Goal: Task Accomplishment & Management: Manage account settings

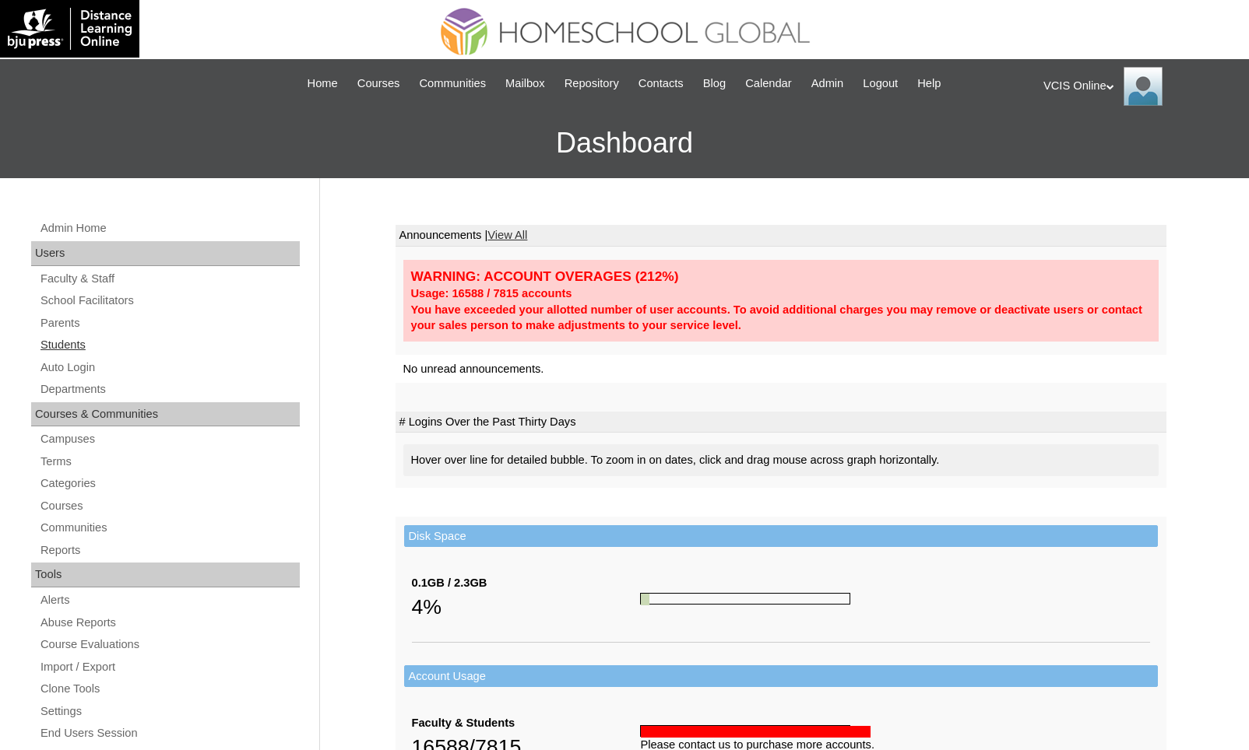
click at [125, 340] on link "Students" at bounding box center [169, 344] width 261 height 19
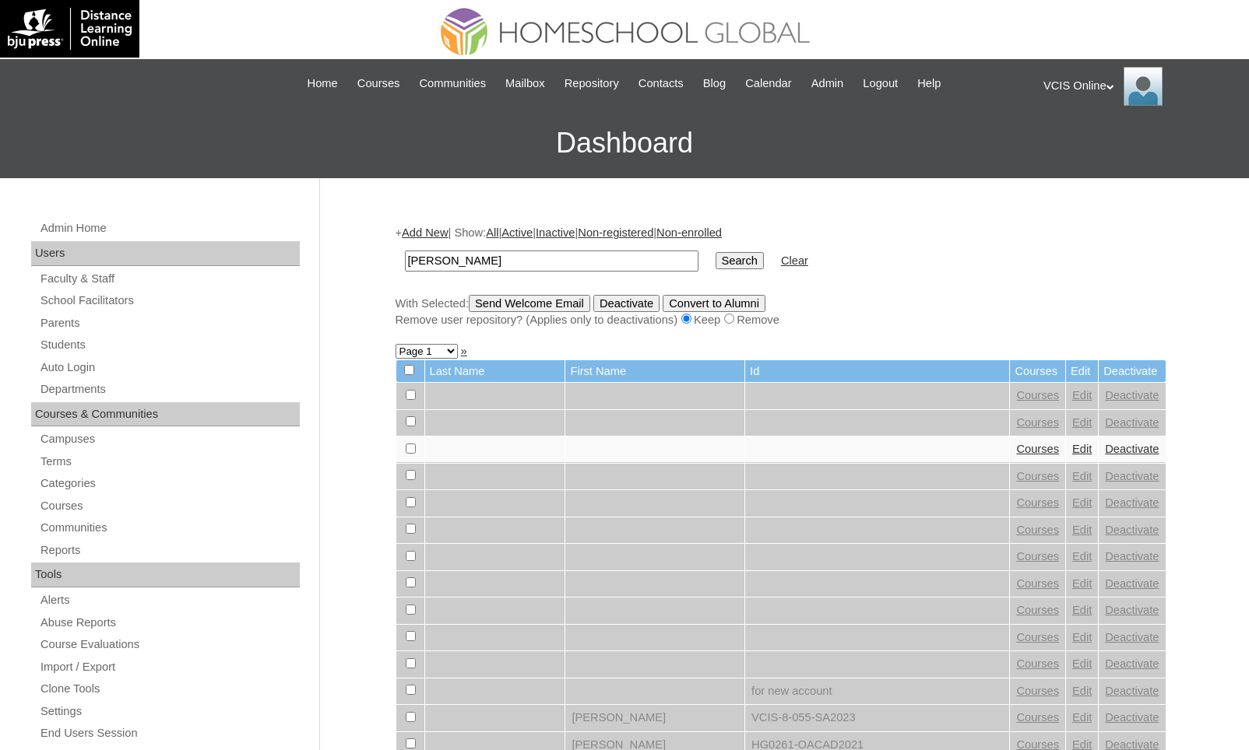
type input "elijah"
click at [715, 252] on input "Search" at bounding box center [739, 260] width 48 height 17
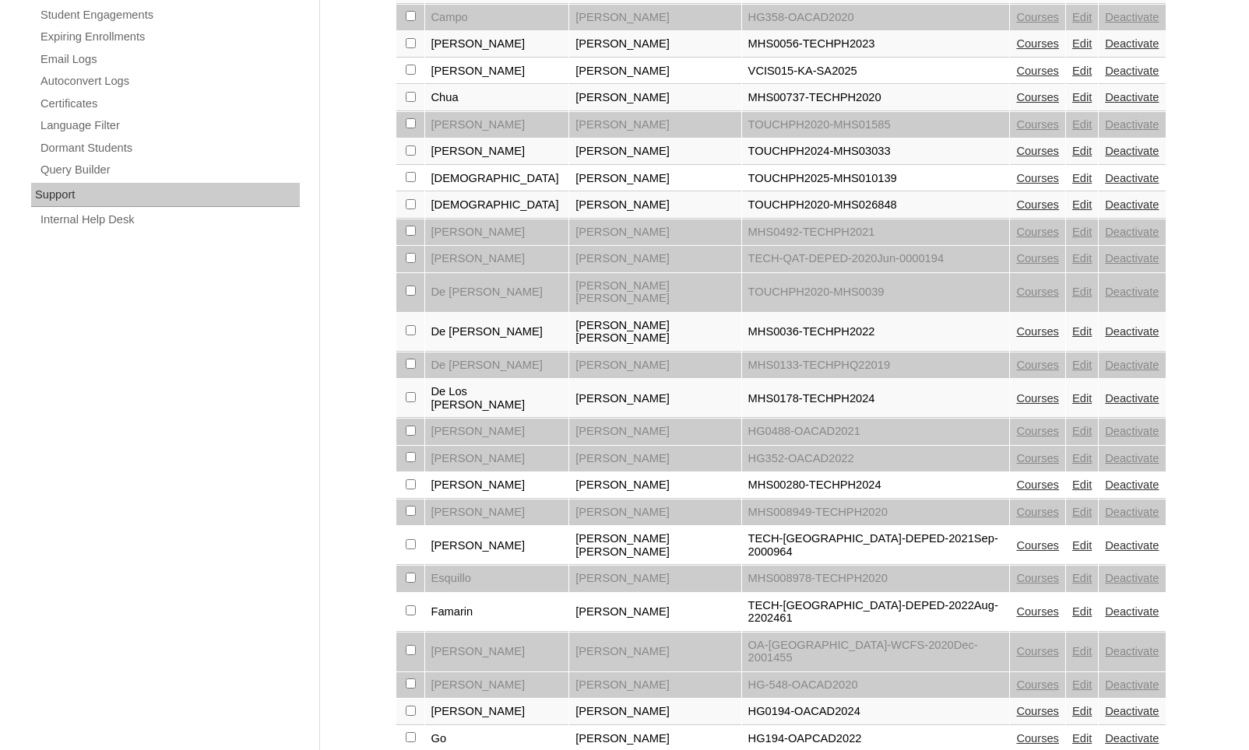
scroll to position [982, 0]
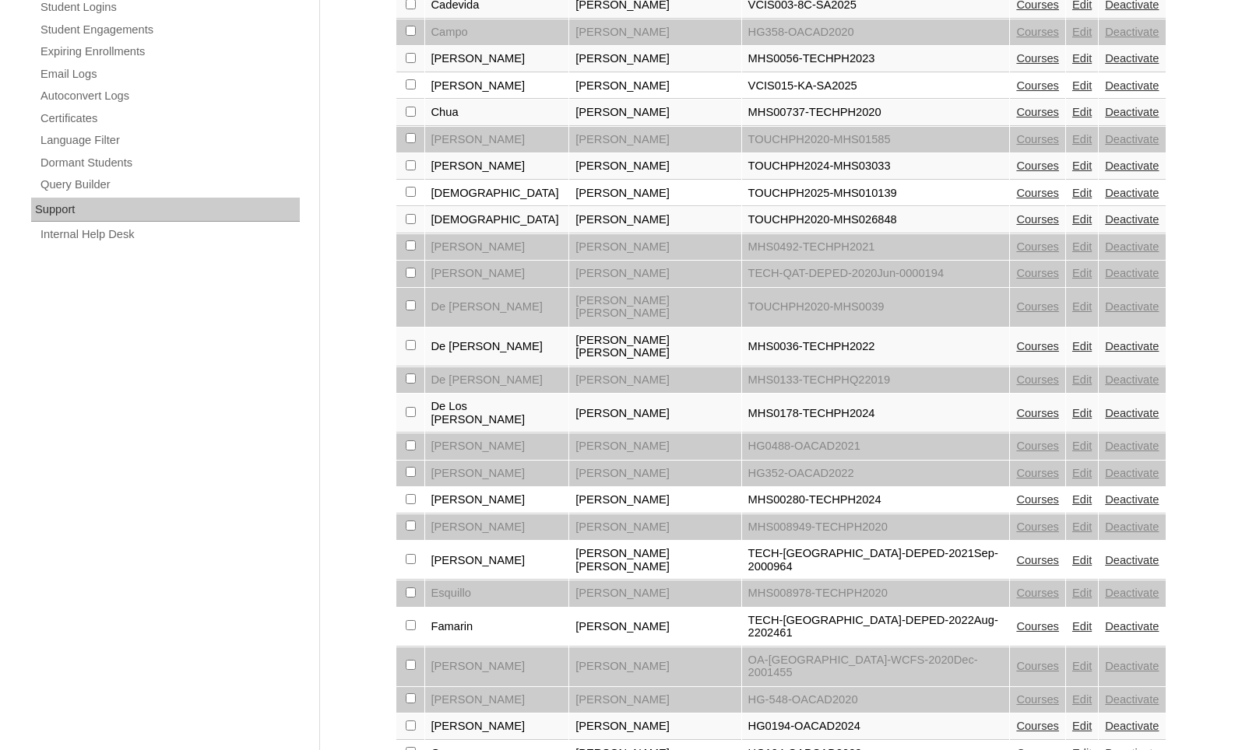
click at [1072, 79] on link "Edit" at bounding box center [1081, 85] width 19 height 12
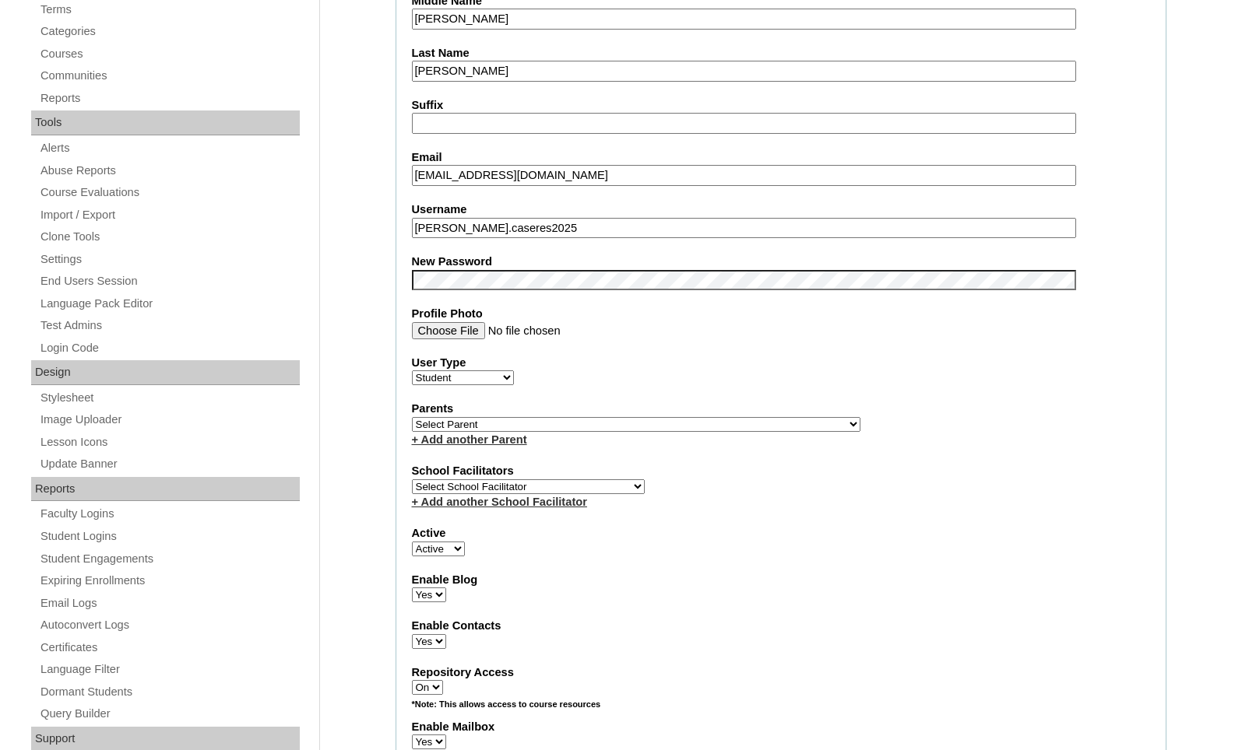
scroll to position [493, 0]
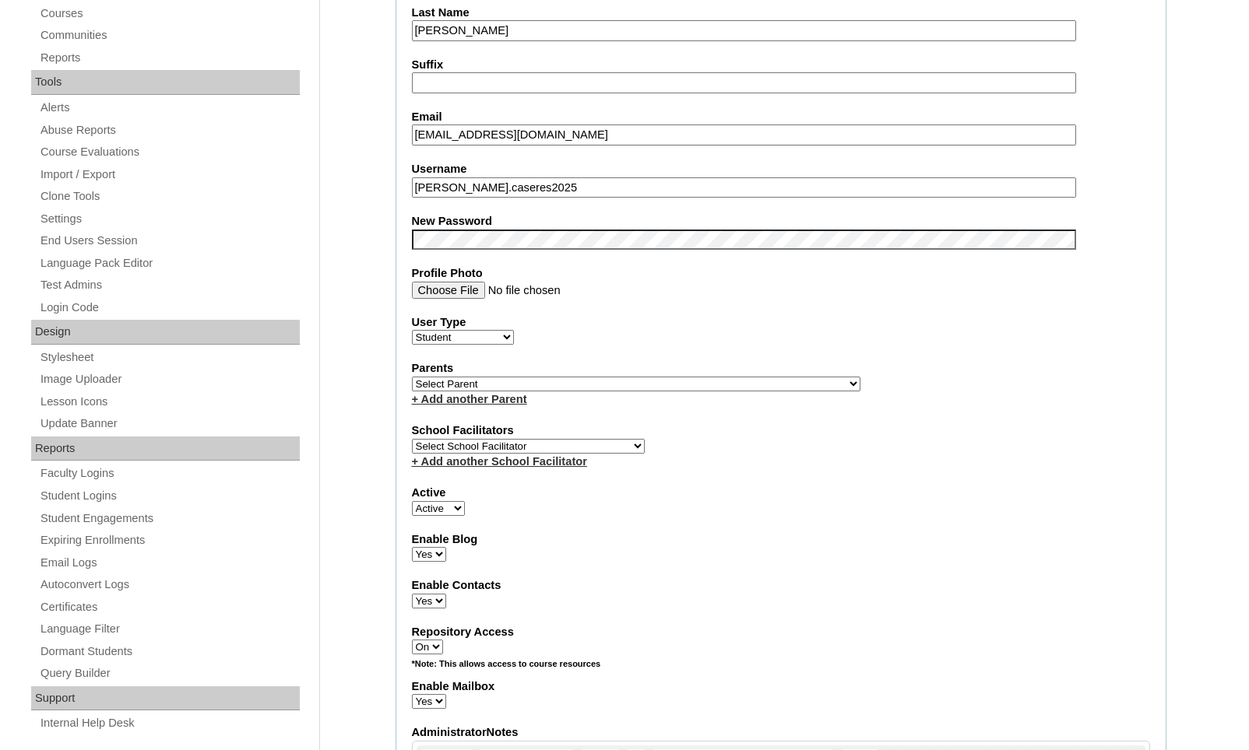
click at [567, 443] on select "Select School Facilitator [PERSON_NAME] [PERSON_NAME] Gloryfe [PERSON_NAME] [PE…" at bounding box center [528, 446] width 233 height 15
select select "36588"
click at [412, 439] on select "Select School Facilitator [PERSON_NAME] [PERSON_NAME] Gloryfe [PERSON_NAME] [PE…" at bounding box center [528, 446] width 233 height 15
click at [578, 385] on select "Select Parent , , , , , , , , , , , , , , , , , , , , , , , , , , , , , , , , ,…" at bounding box center [636, 384] width 448 height 15
click at [498, 383] on select "Select Parent , , , , , , , , , , , , , , , , , , , , , , , , , , , , , , , , ,…" at bounding box center [636, 384] width 448 height 15
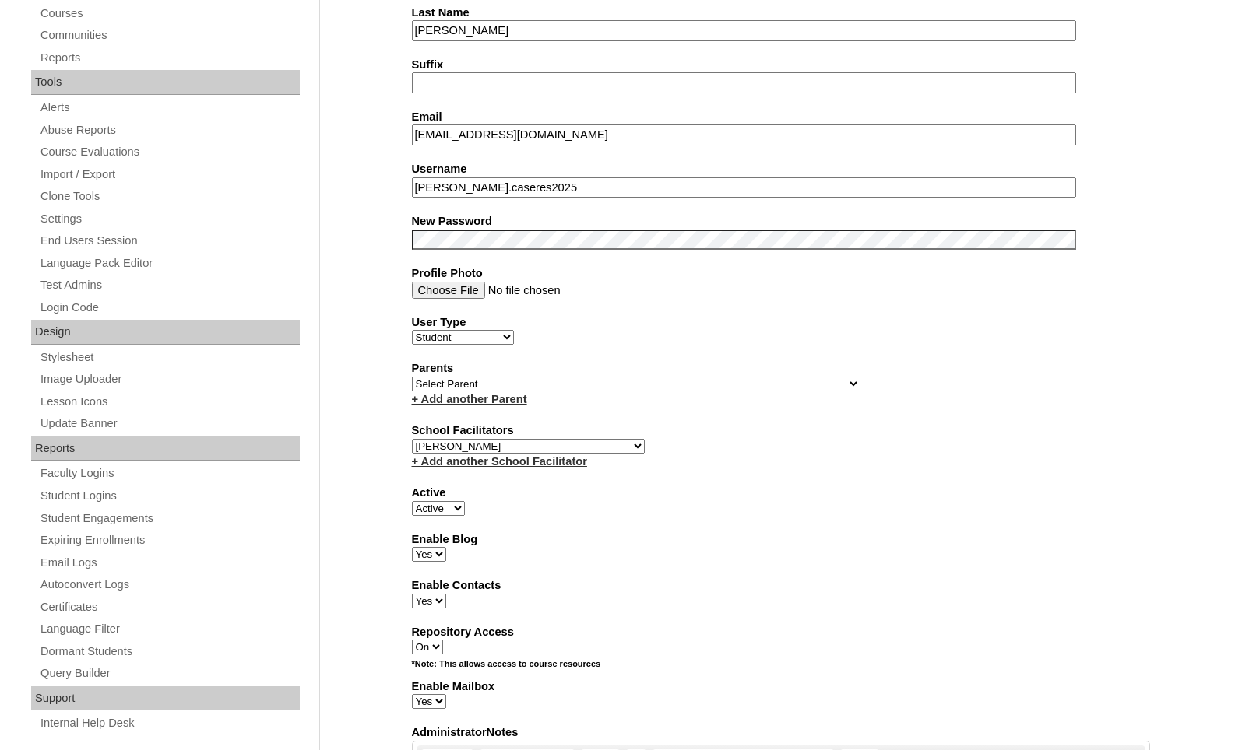
select select "43377"
click at [412, 377] on select "Select Parent , , , , , , , , , , , , , , , , , , , , , , , , , , , , , , , , ,…" at bounding box center [636, 384] width 448 height 15
click at [823, 588] on div "Enable Contacts Yes No" at bounding box center [781, 593] width 738 height 31
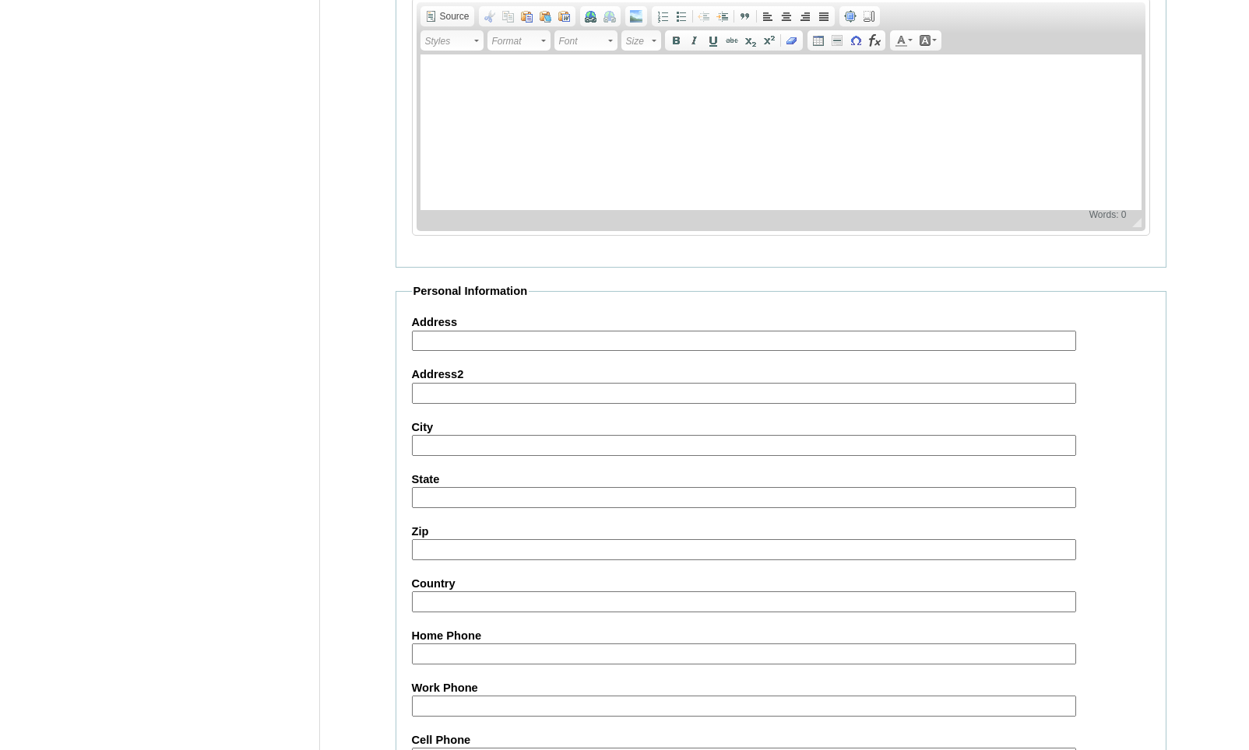
scroll to position [1595, 0]
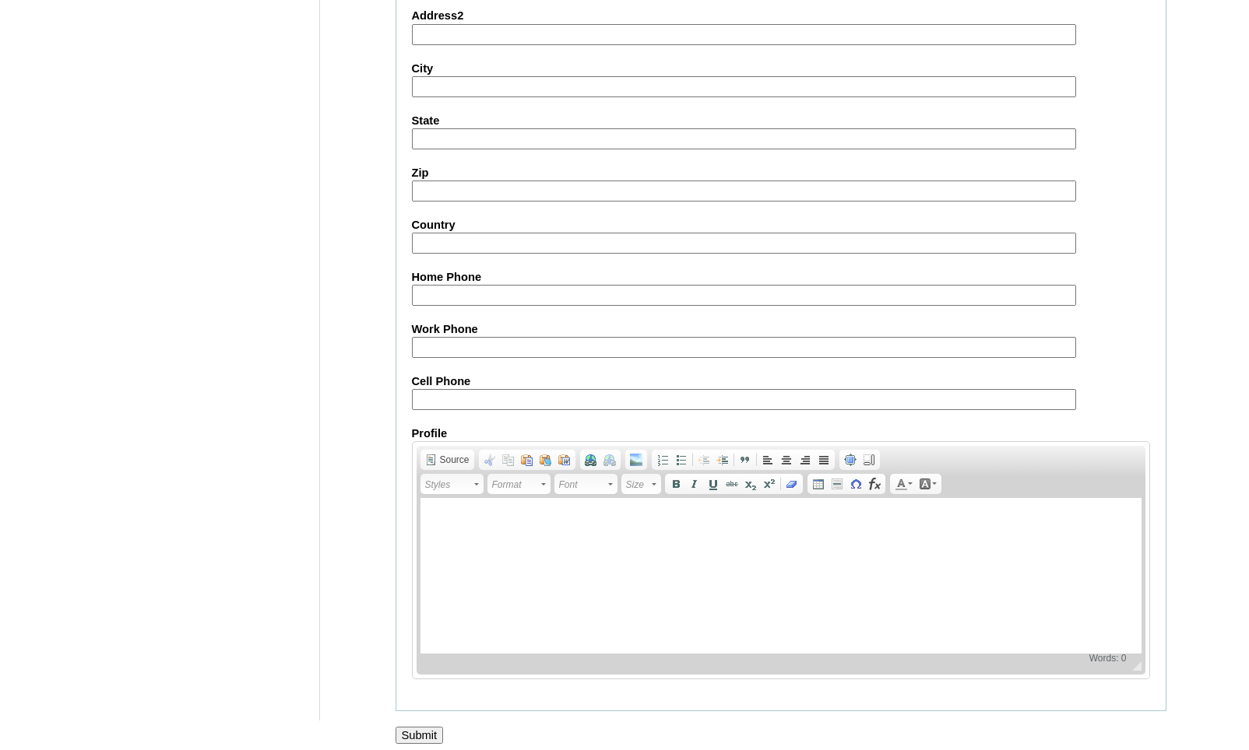
click at [430, 727] on input "Submit" at bounding box center [419, 735] width 48 height 17
